Goal: Communication & Community: Participate in discussion

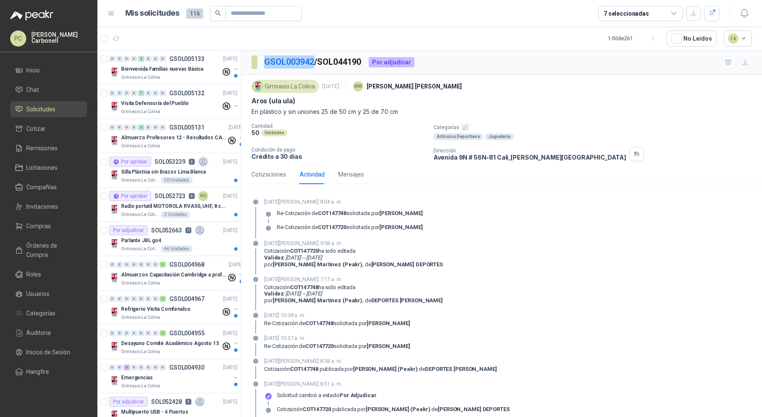
scroll to position [1215, 0]
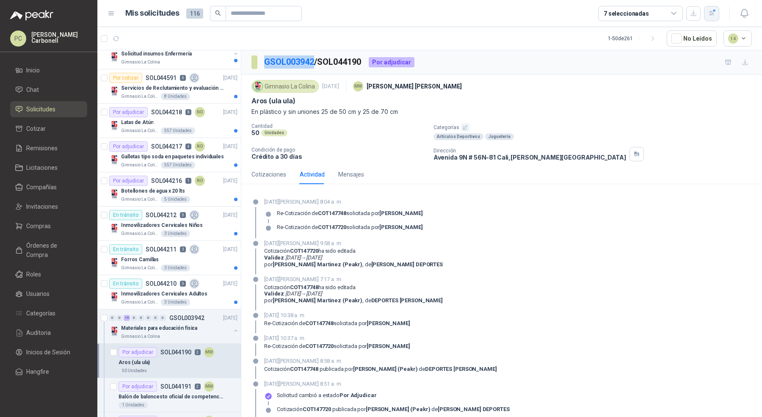
click at [715, 12] on button "button" at bounding box center [711, 13] width 15 height 15
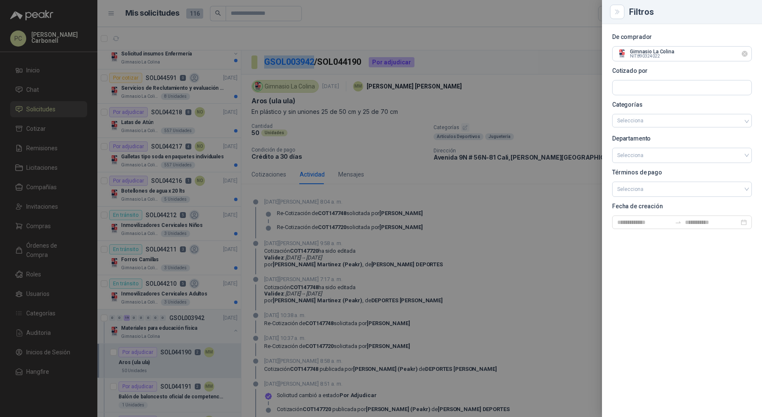
click at [745, 55] on icon "Limpiar" at bounding box center [743, 53] width 3 height 3
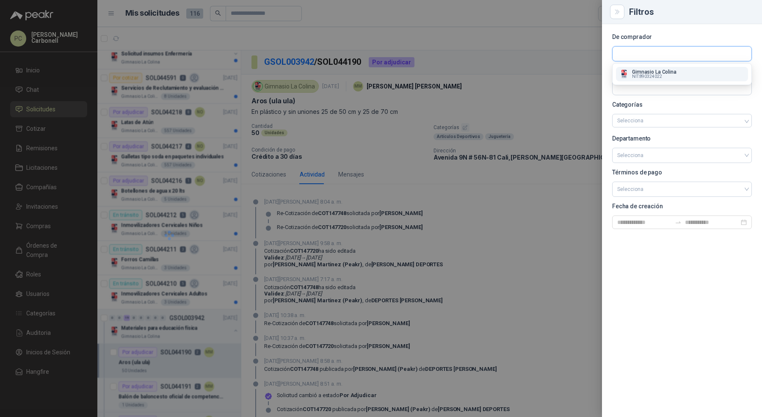
click at [709, 54] on input "text" at bounding box center [681, 54] width 139 height 14
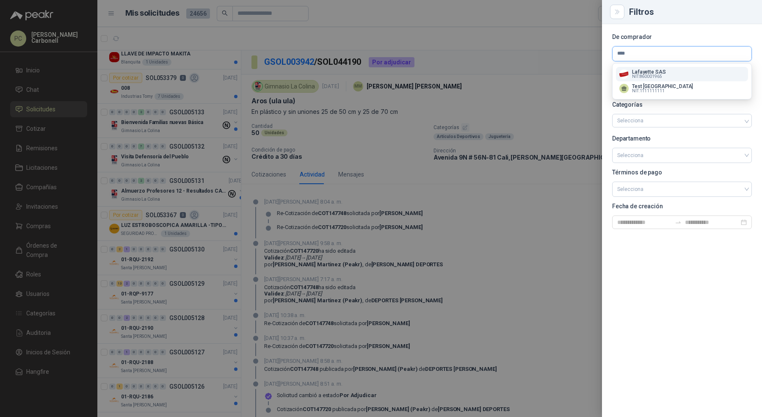
type input "****"
click at [684, 74] on div "Lafayette SAS NIT : 860001965" at bounding box center [681, 73] width 125 height 9
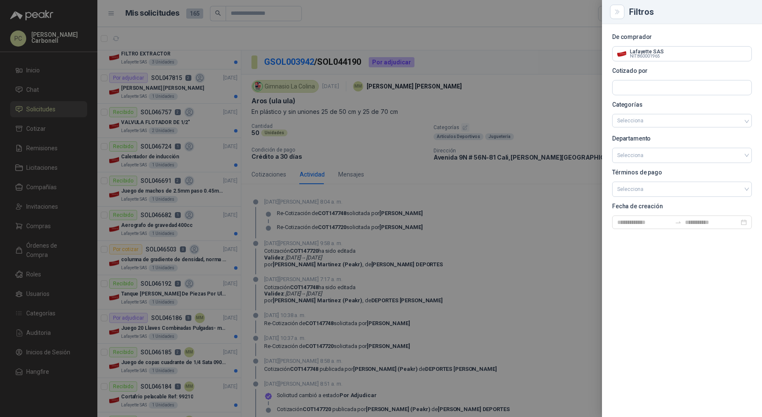
click at [152, 107] on div at bounding box center [381, 208] width 762 height 417
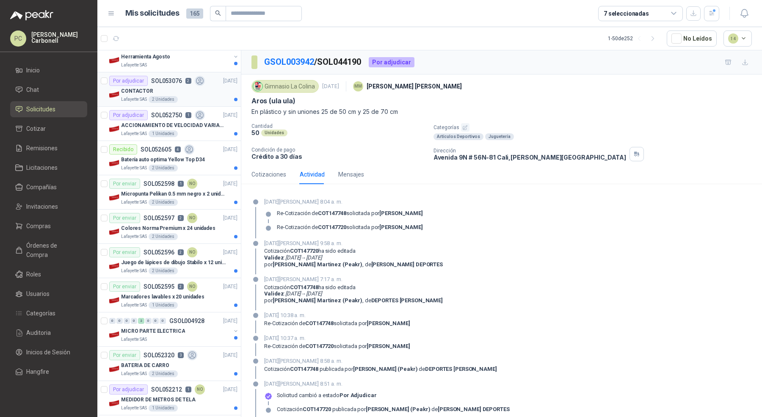
scroll to position [81, 0]
click at [198, 258] on p "Juego de lápices de dibujo Stabilo x 12 unidades" at bounding box center [173, 262] width 105 height 8
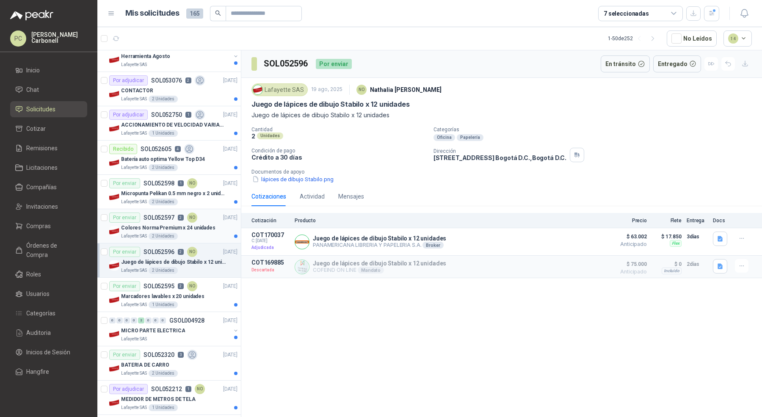
click at [195, 233] on div "Lafayette SAS 2 Unidades" at bounding box center [179, 236] width 116 height 7
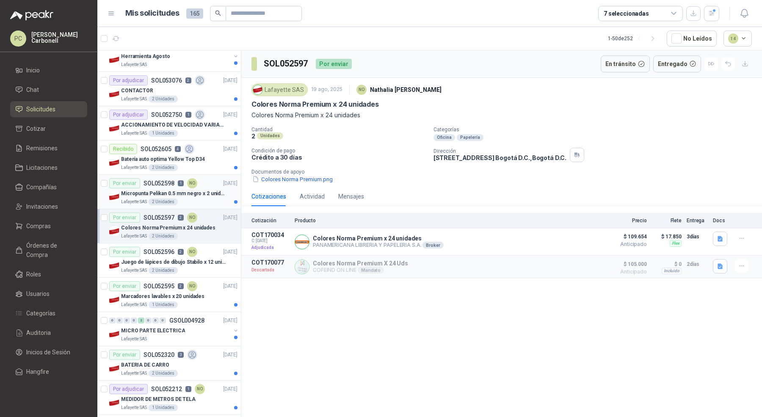
click at [203, 196] on div "Micropunta Pelikan 0.5 mm negro x 2 unidades" at bounding box center [179, 193] width 116 height 10
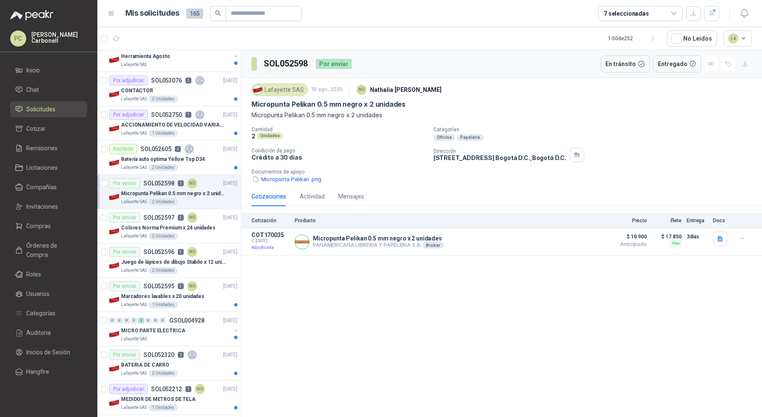
click at [387, 88] on p "[PERSON_NAME]" at bounding box center [405, 89] width 71 height 9
click at [57, 98] on ul "Inicio Chat Solicitudes Cotizar Remisiones Licitaciones Compañías Invitaciones …" at bounding box center [48, 222] width 97 height 321
click at [58, 88] on li "Chat" at bounding box center [48, 89] width 67 height 9
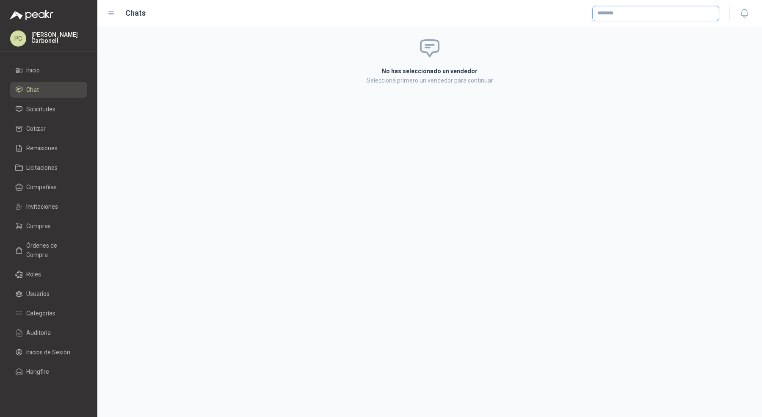
click at [683, 6] on input "text" at bounding box center [655, 13] width 126 height 14
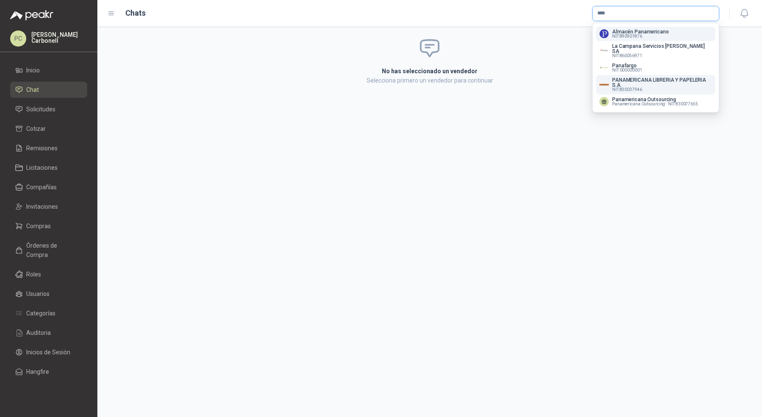
type input "****"
click at [643, 82] on p "PANAMERICANA LIBRERIA Y PAPELERIA S.A." at bounding box center [662, 82] width 100 height 10
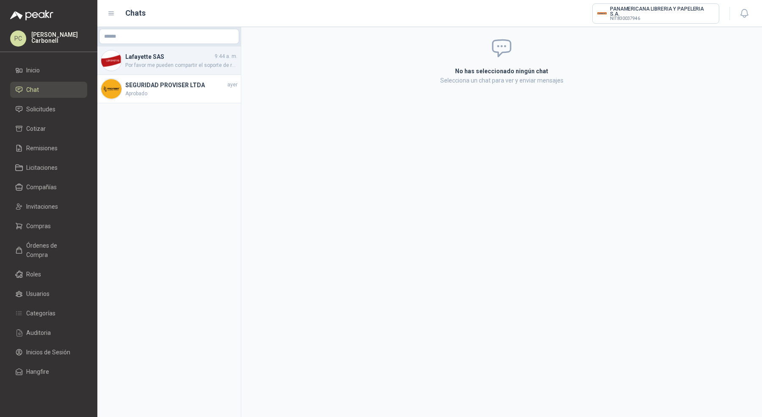
click at [178, 52] on h4 "Lafayette SAS" at bounding box center [169, 56] width 88 height 9
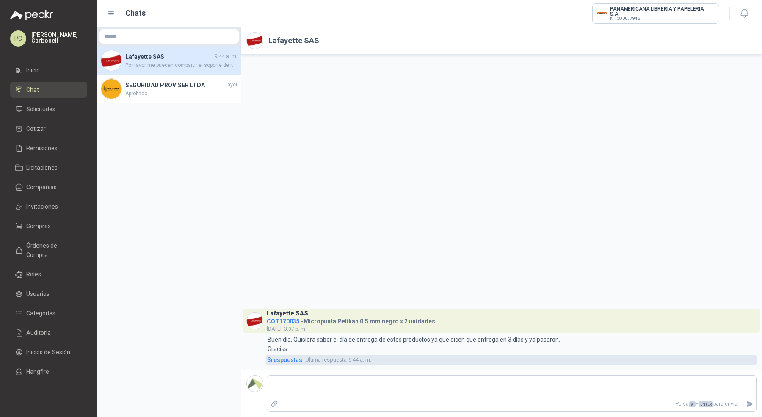
click at [290, 360] on span "3 respuesta s" at bounding box center [284, 359] width 35 height 9
